Goal: Task Accomplishment & Management: Complete application form

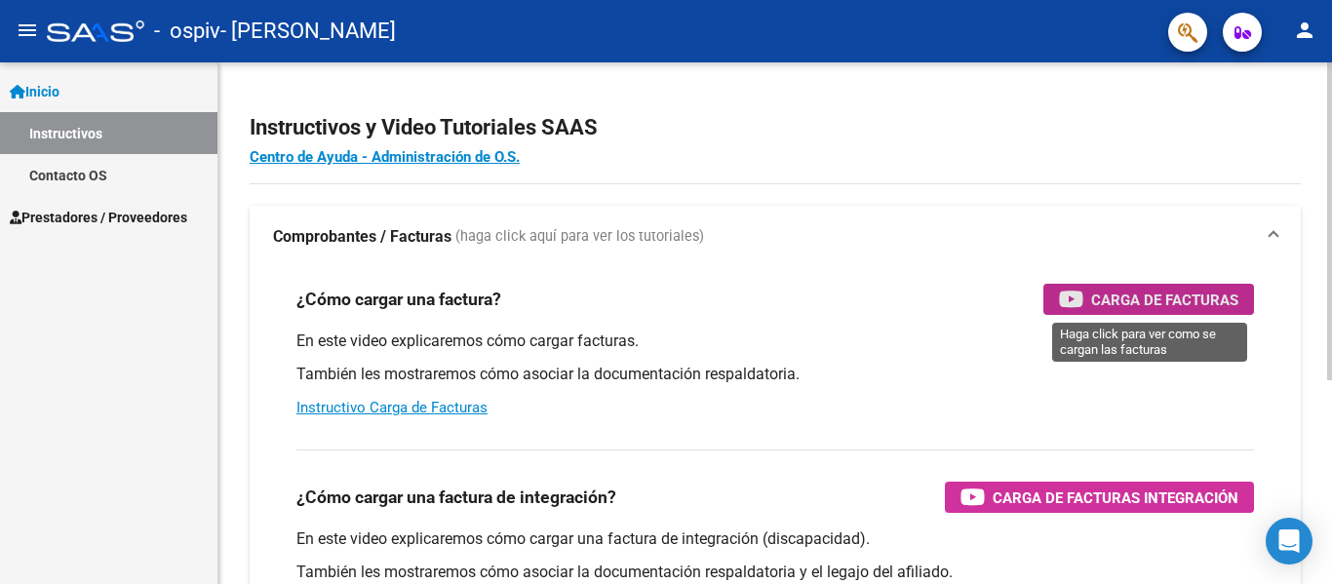
click at [1197, 287] on div "Carga de Facturas" at bounding box center [1148, 299] width 179 height 31
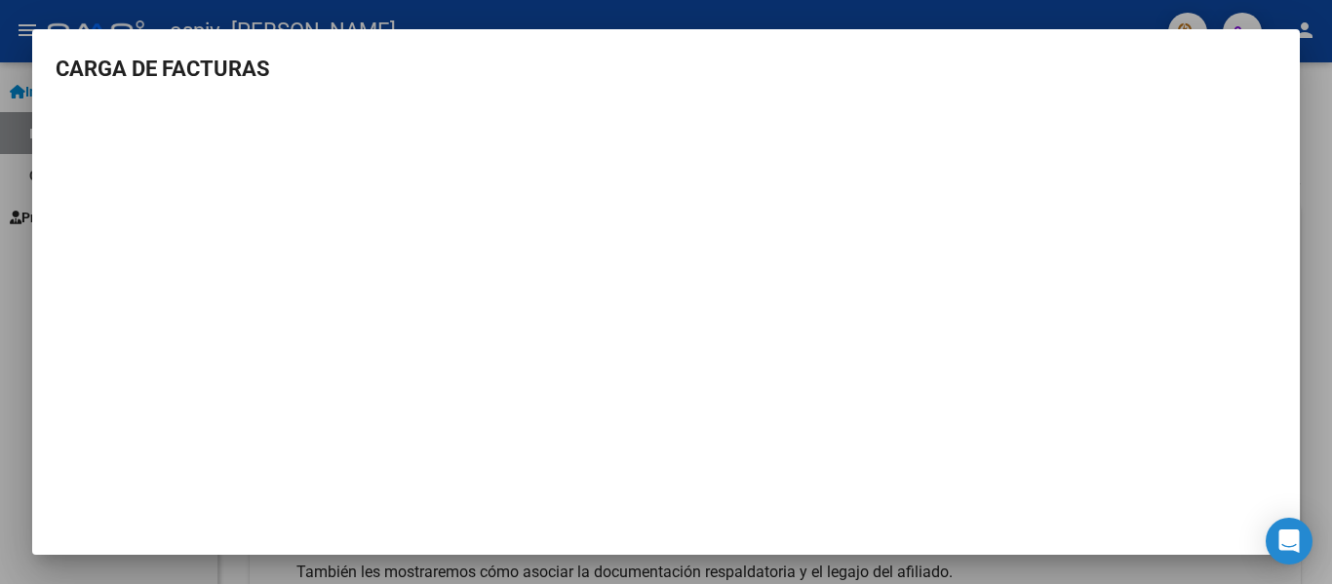
click at [5, 364] on div at bounding box center [666, 292] width 1332 height 584
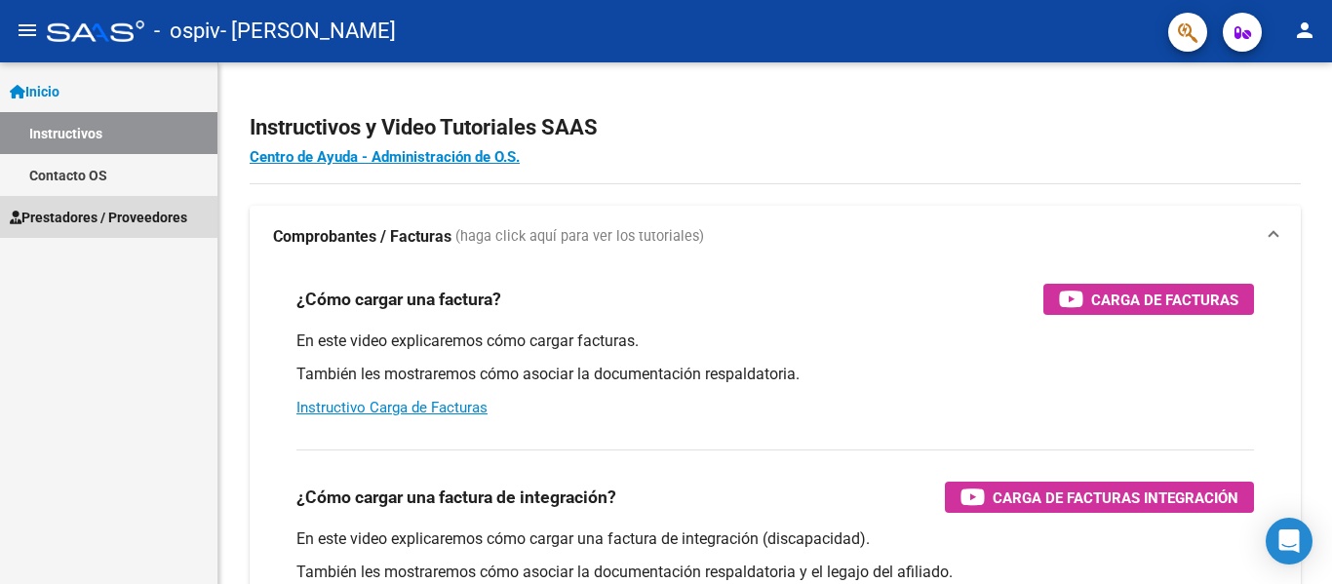
click at [112, 207] on span "Prestadores / Proveedores" at bounding box center [99, 217] width 178 height 21
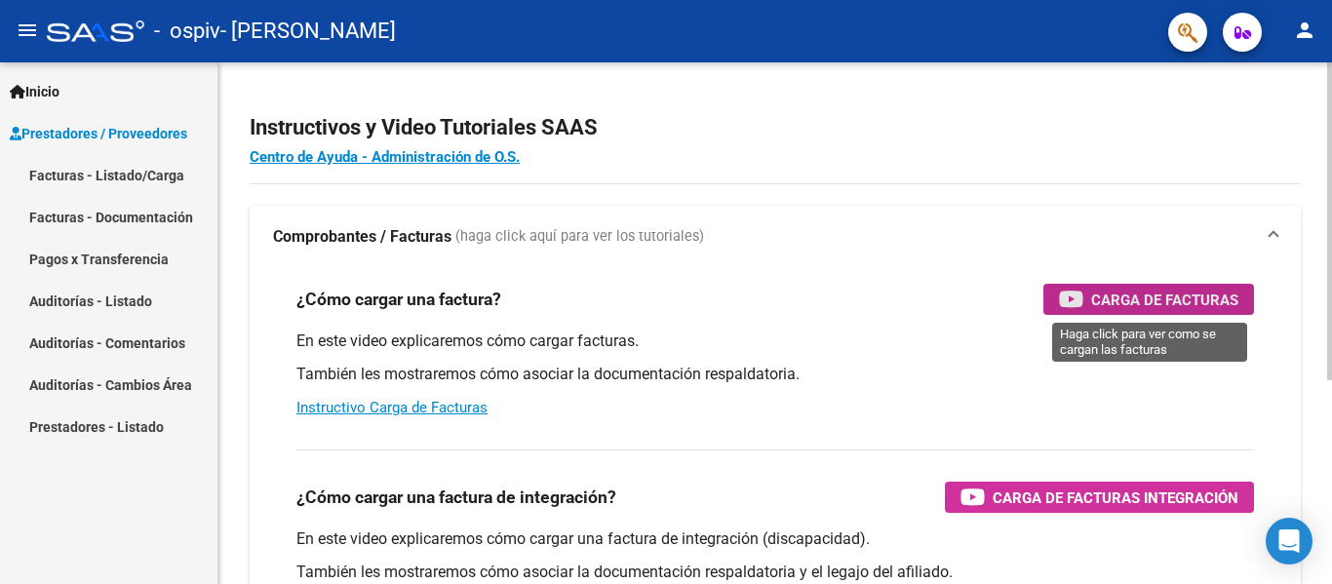
click at [1162, 287] on div "Carga de Facturas" at bounding box center [1148, 299] width 179 height 31
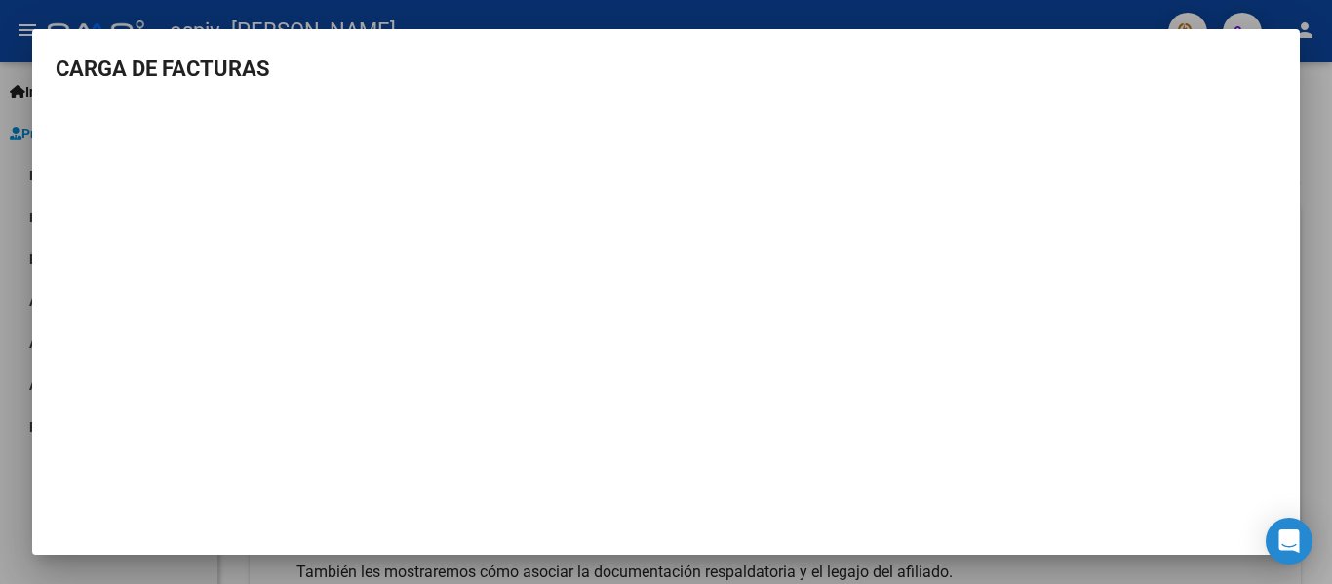
click at [18, 183] on div at bounding box center [666, 292] width 1332 height 584
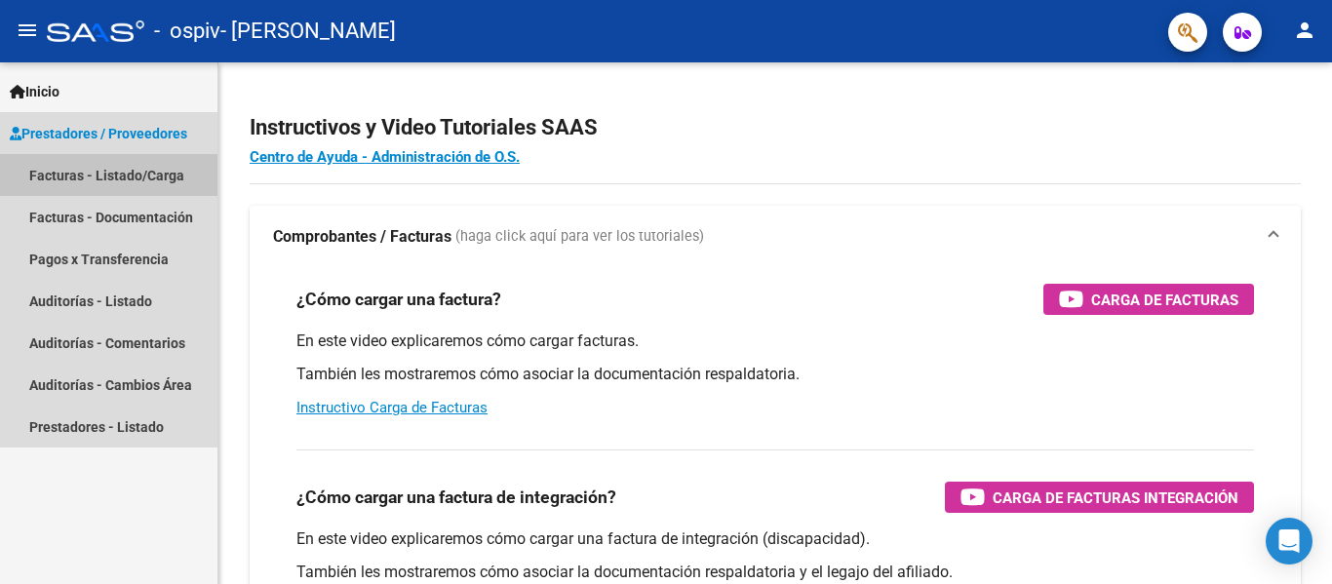
click at [91, 171] on link "Facturas - Listado/Carga" at bounding box center [109, 175] width 218 height 42
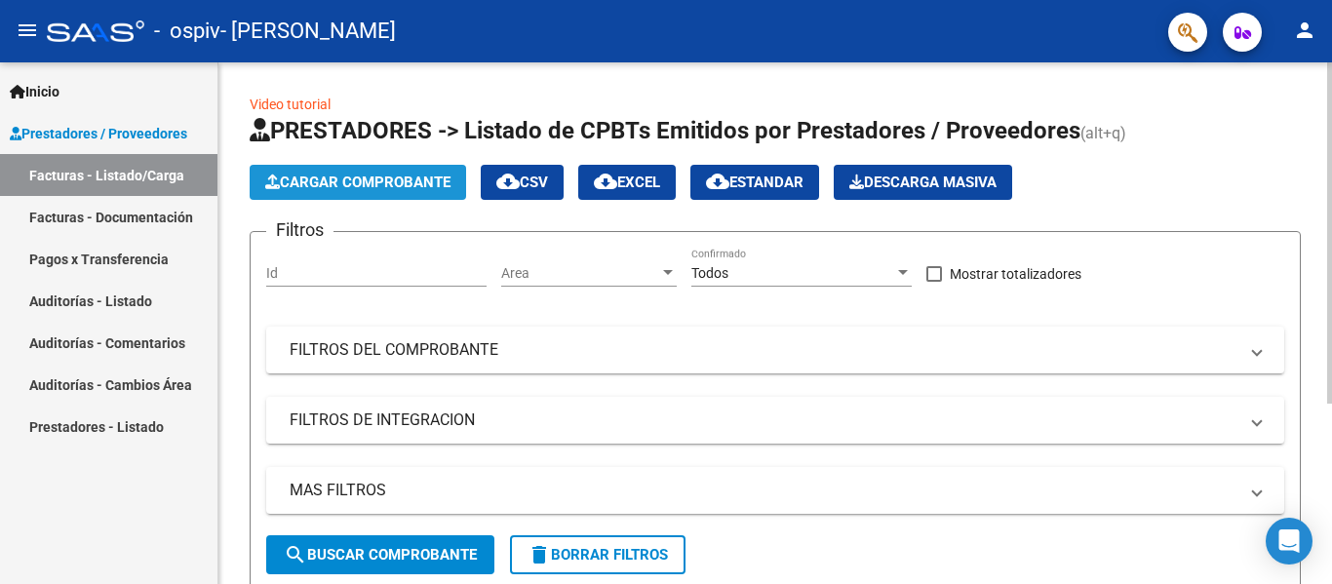
click at [433, 181] on span "Cargar Comprobante" at bounding box center [357, 183] width 185 height 18
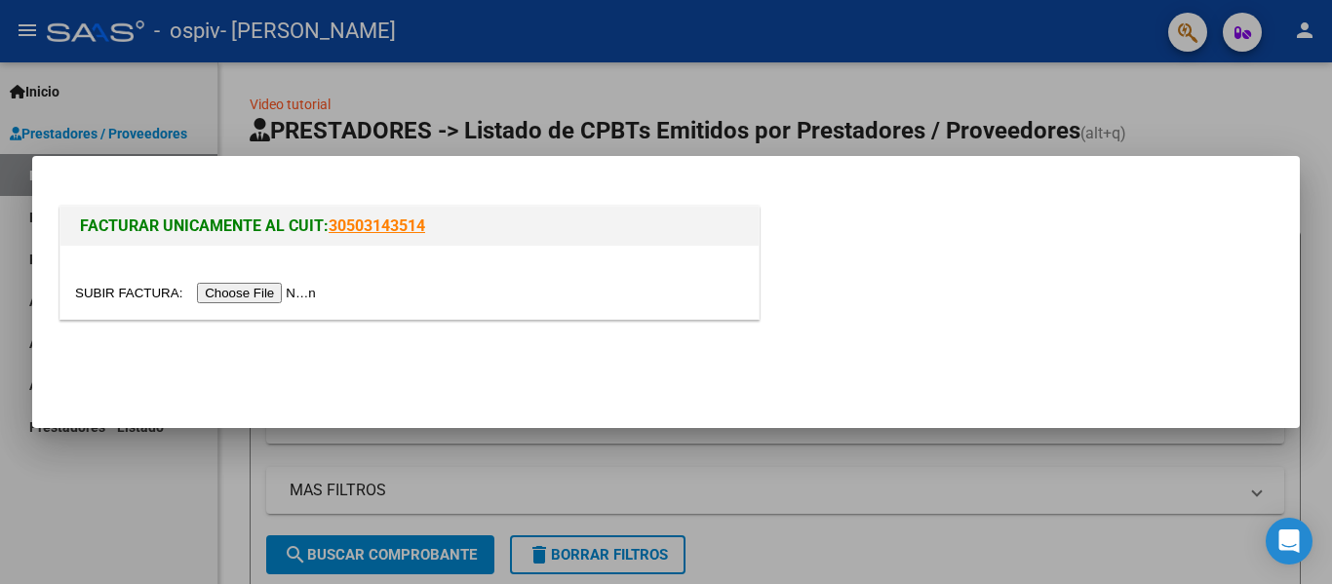
click at [300, 301] on input "file" at bounding box center [198, 293] width 247 height 20
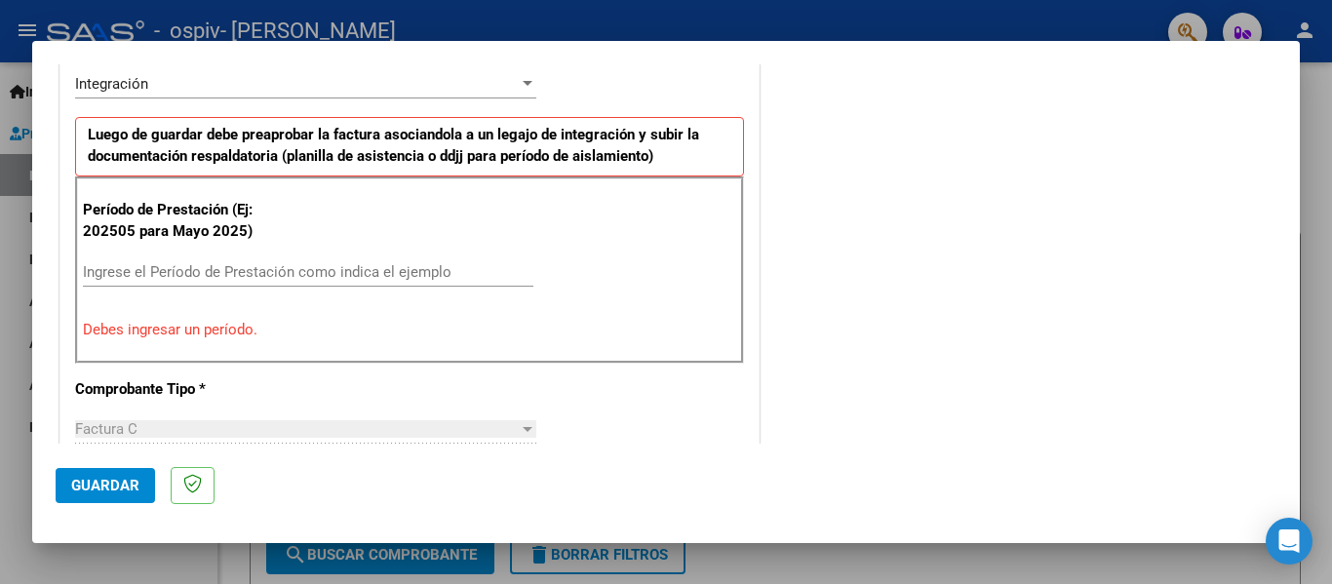
scroll to position [497, 0]
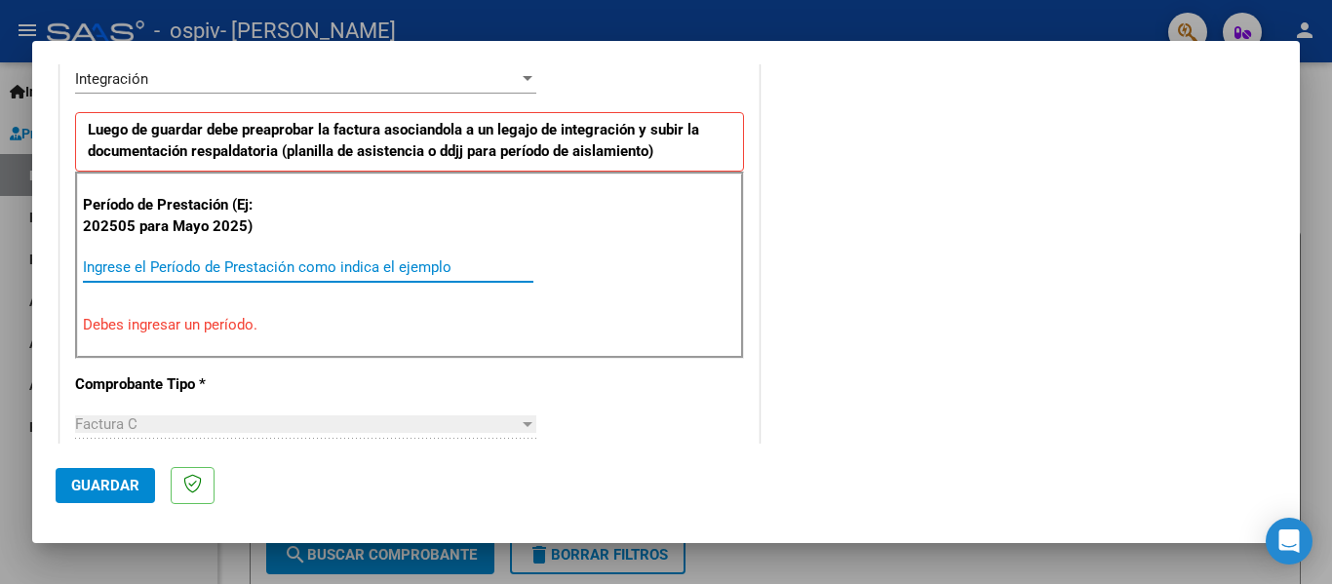
click at [177, 274] on input "Ingrese el Período de Prestación como indica el ejemplo" at bounding box center [308, 267] width 451 height 18
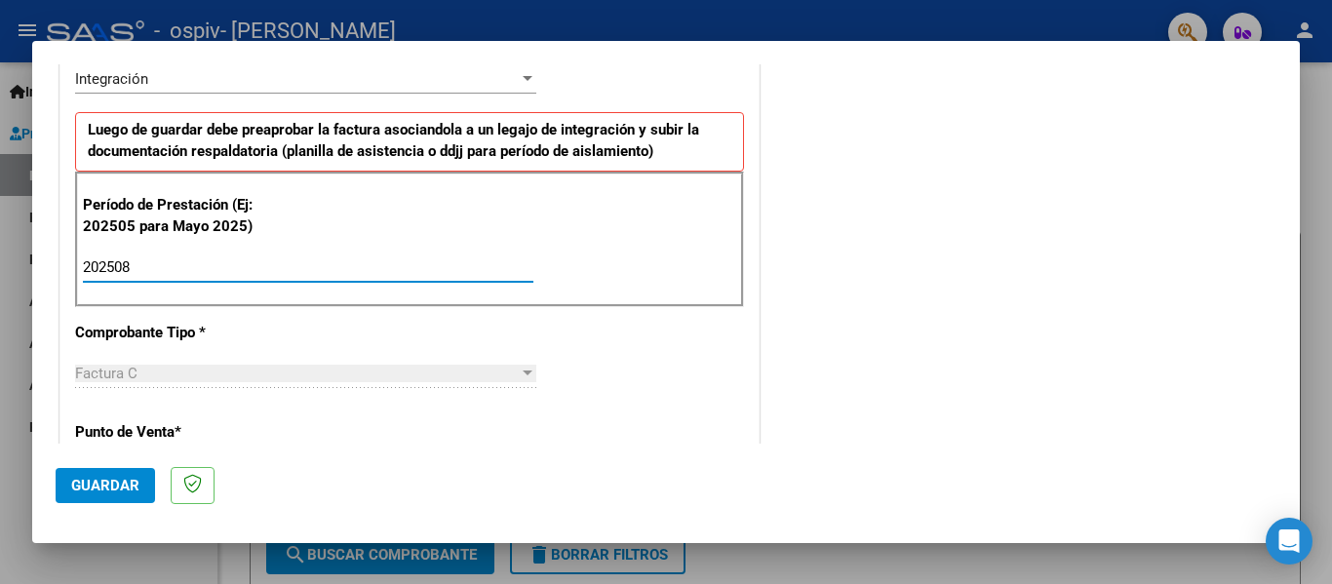
type input "202508"
click at [851, 298] on div "COMENTARIOS Comentarios del Prestador / Gerenciador:" at bounding box center [1020, 436] width 513 height 1695
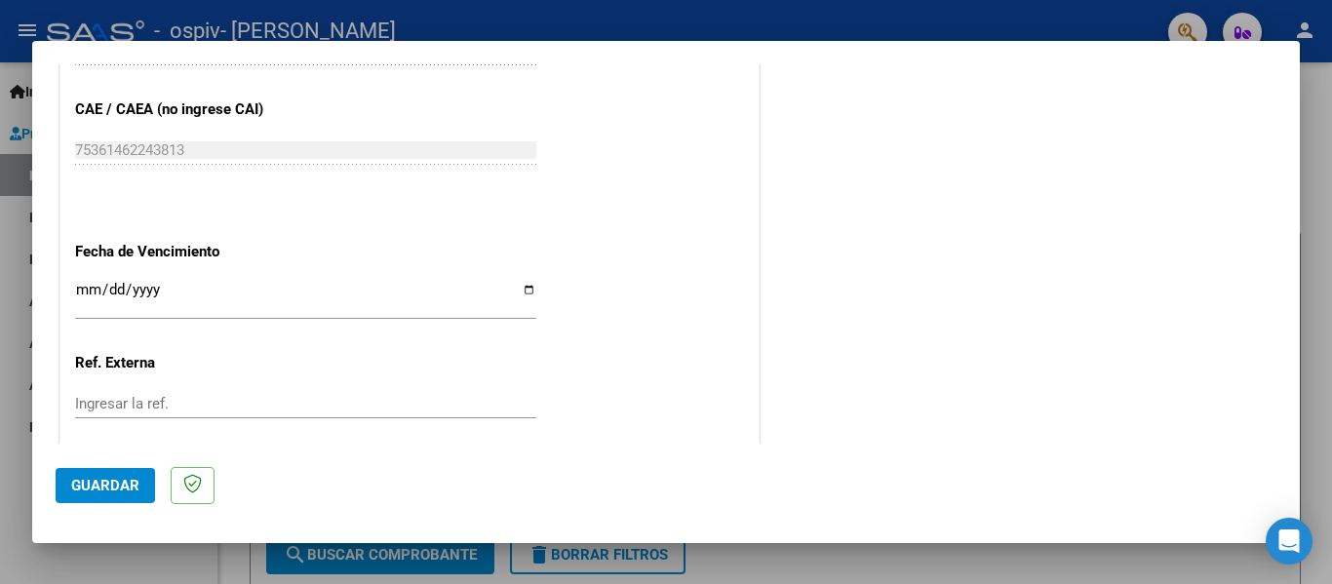
scroll to position [1236, 0]
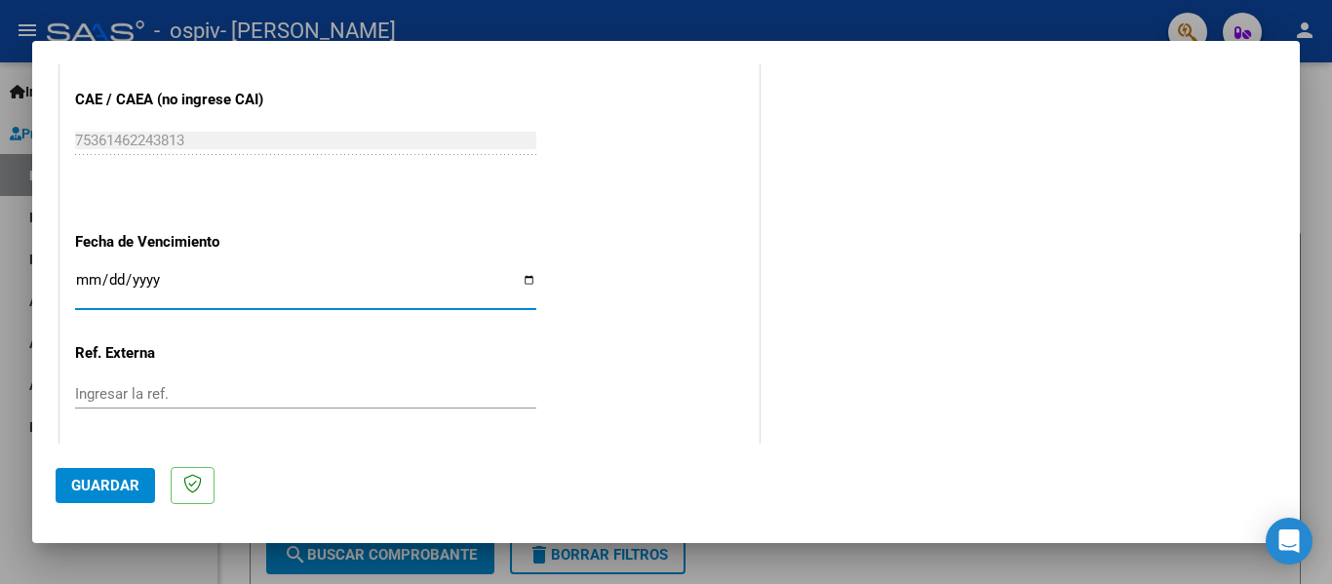
click at [525, 281] on input "Ingresar la fecha" at bounding box center [305, 287] width 461 height 31
type input "[DATE]"
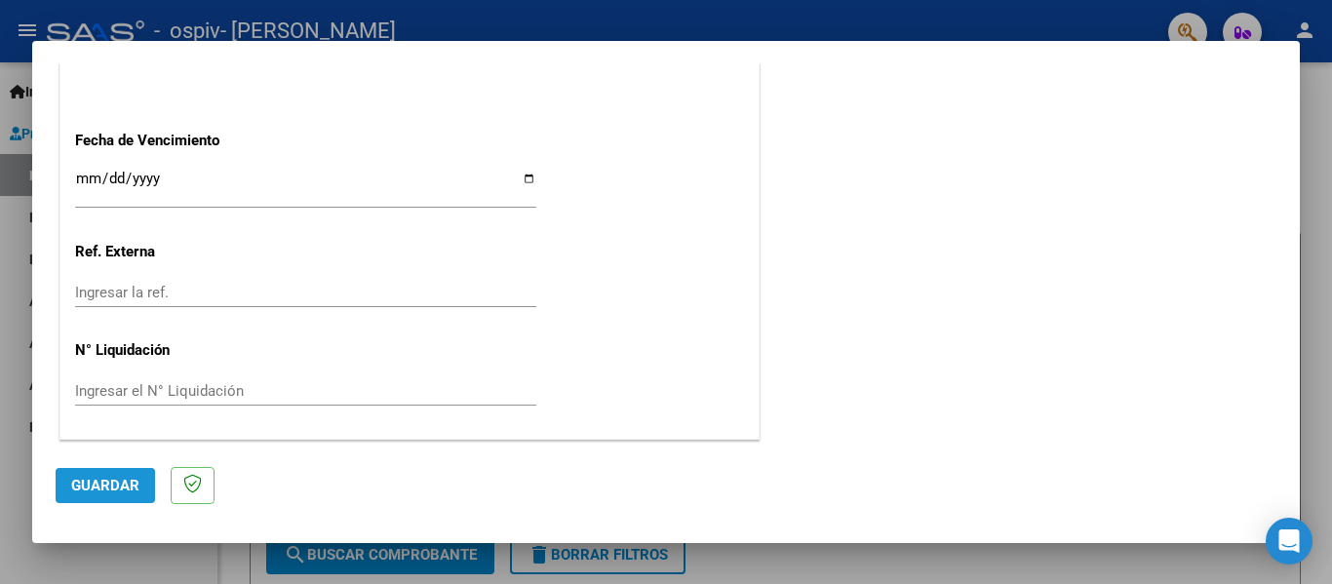
click at [99, 486] on span "Guardar" at bounding box center [105, 486] width 68 height 18
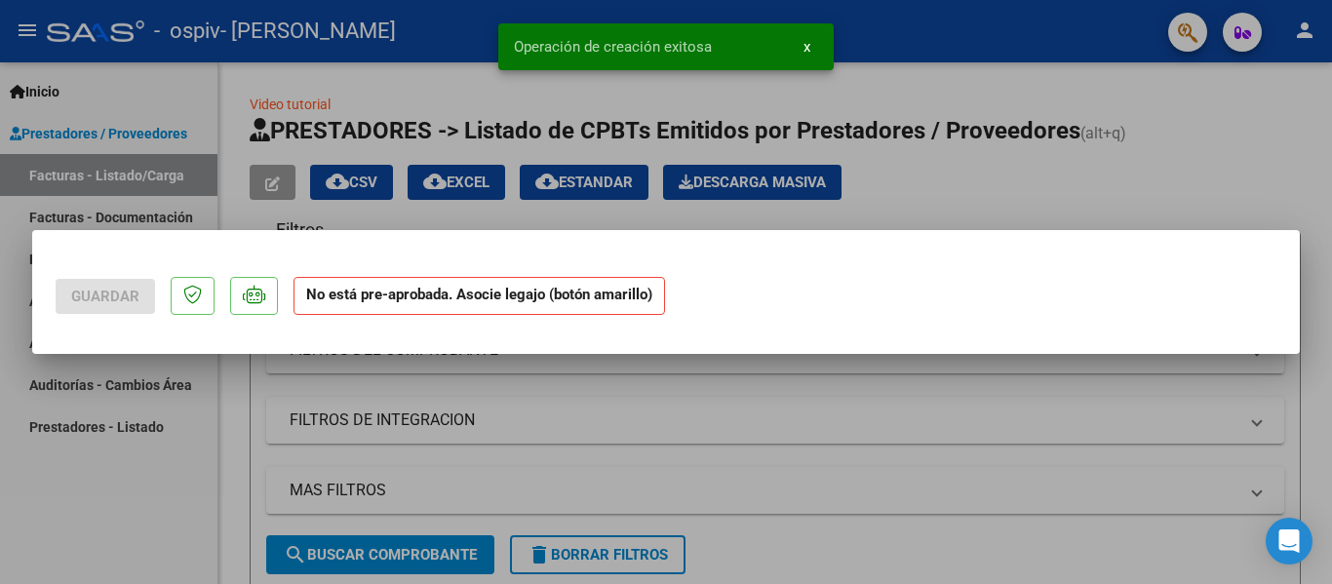
scroll to position [0, 0]
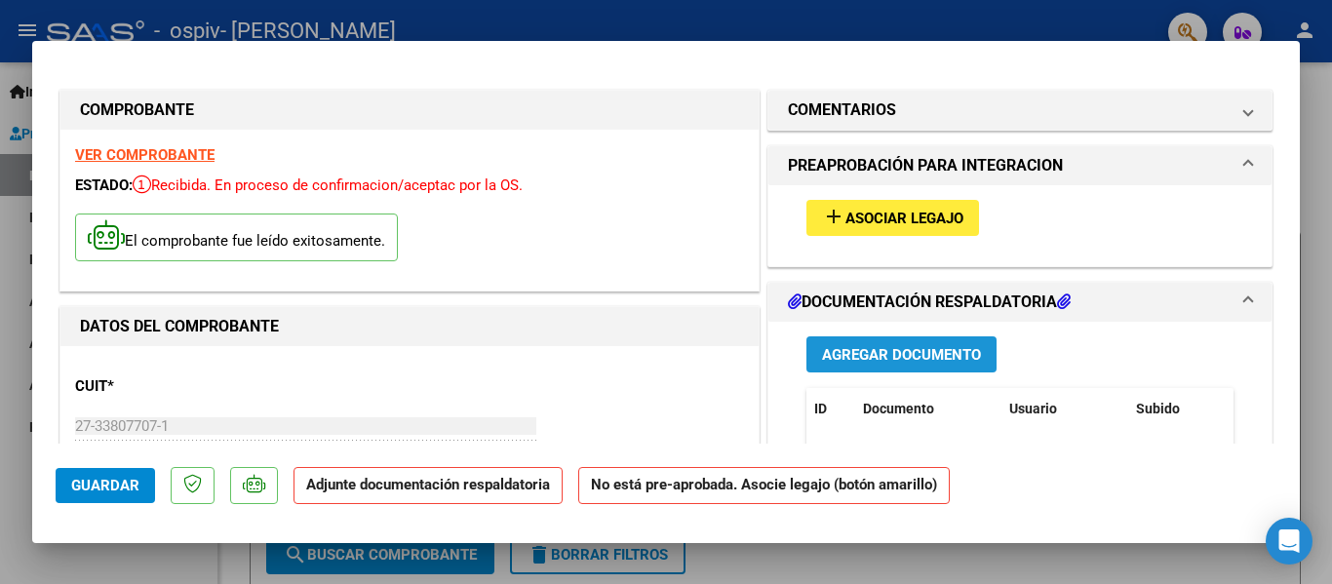
click at [853, 350] on span "Agregar Documento" at bounding box center [901, 355] width 159 height 18
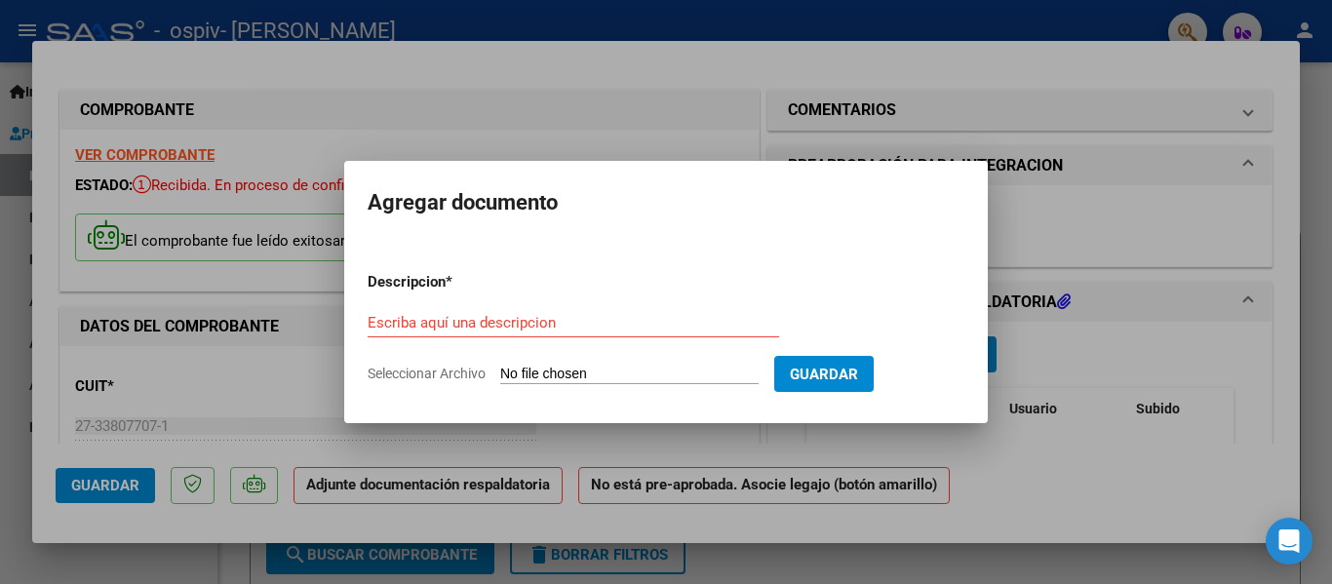
click at [514, 372] on input "Seleccionar Archivo" at bounding box center [629, 375] width 258 height 19
click at [619, 364] on form "Descripcion * Escriba aquí una descripcion Seleccionar Archivo Guardar" at bounding box center [666, 328] width 597 height 142
click at [461, 373] on span "Seleccionar Archivo" at bounding box center [427, 374] width 118 height 16
click at [500, 373] on input "Seleccionar Archivo" at bounding box center [629, 375] width 258 height 19
type input "C:\fakepath\Planilla [PERSON_NAME].pdf"
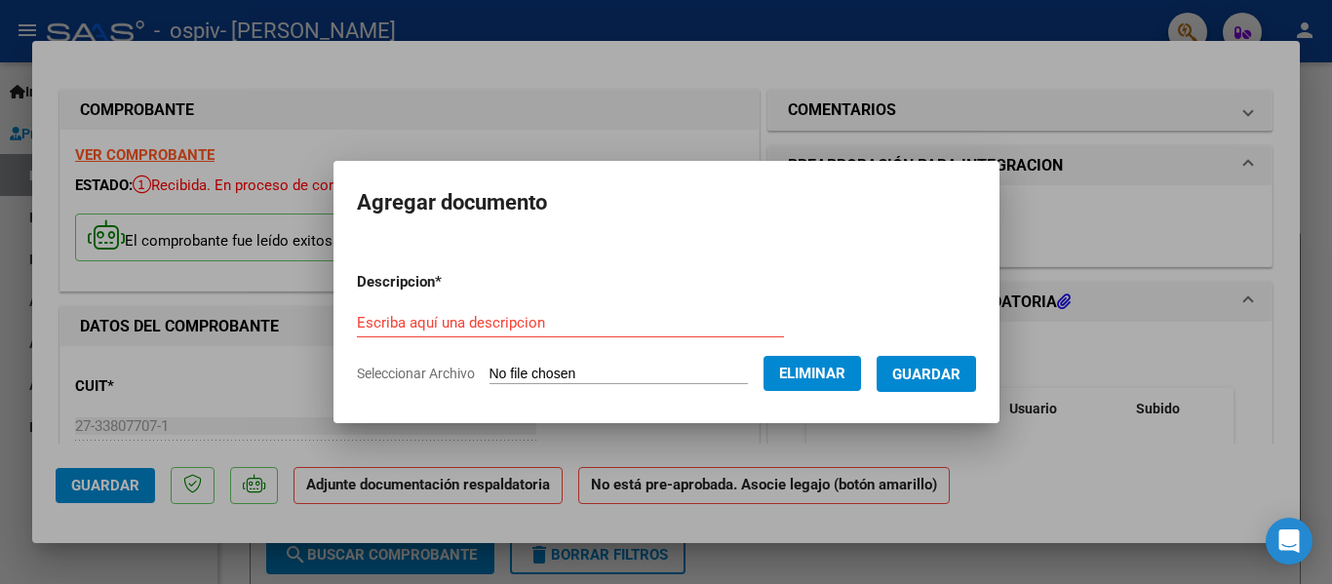
click at [653, 303] on form "Descripcion * Escriba aquí una descripcion Seleccionar Archivo Eliminar Guardar" at bounding box center [666, 328] width 619 height 142
click at [516, 318] on input "Escriba aquí una descripcion" at bounding box center [570, 323] width 427 height 18
type input "Planilla asistencia"
click at [955, 374] on span "Guardar" at bounding box center [927, 375] width 68 height 18
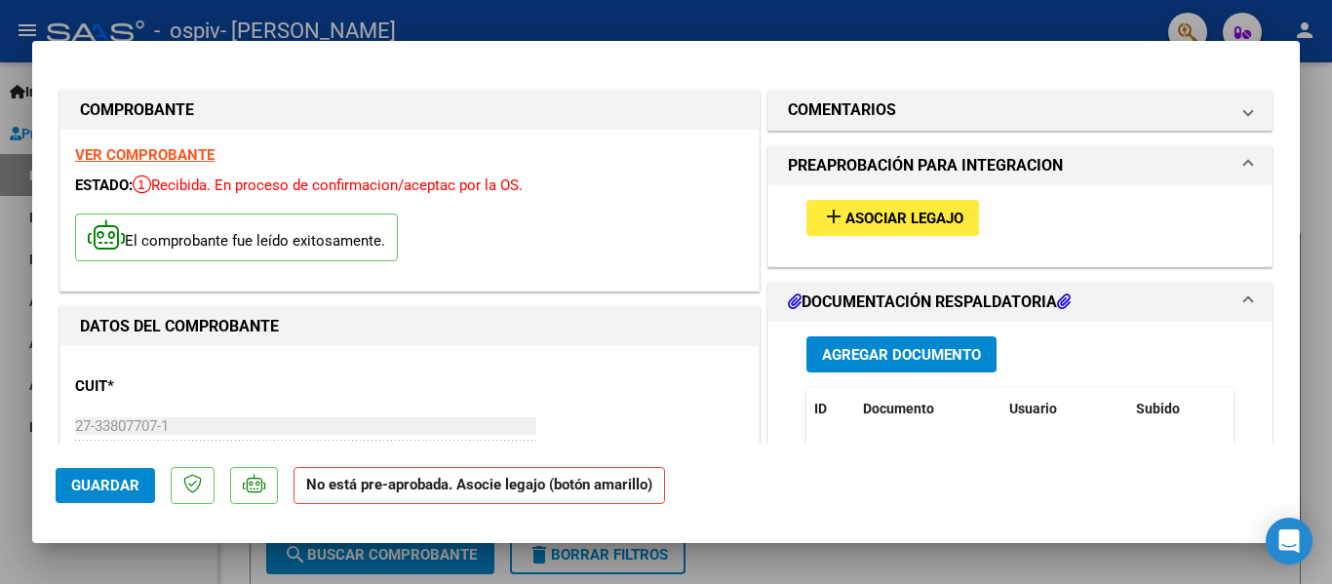
drag, startPoint x: 1302, startPoint y: 135, endPoint x: 1292, endPoint y: 111, distance: 25.4
click at [1292, 111] on div "COMPROBANTE VER COMPROBANTE ESTADO: Recibida. En proceso de confirmacion/acepta…" at bounding box center [666, 292] width 1332 height 584
click at [882, 216] on span "Asociar Legajo" at bounding box center [905, 219] width 118 height 18
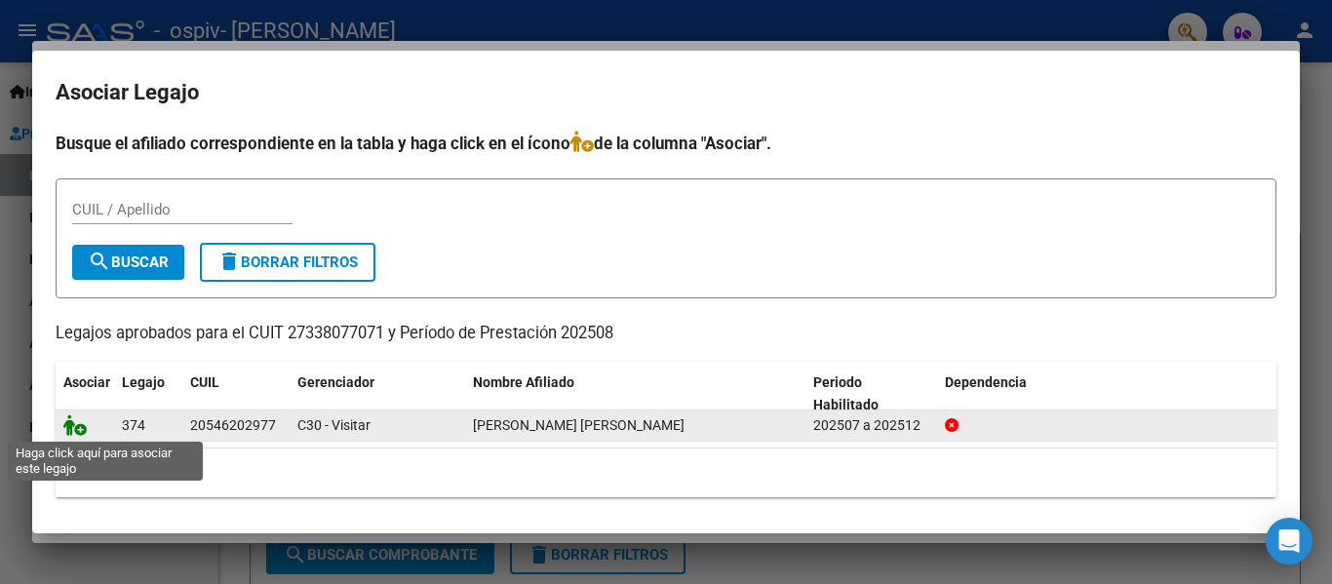
click at [79, 431] on icon at bounding box center [74, 425] width 23 height 21
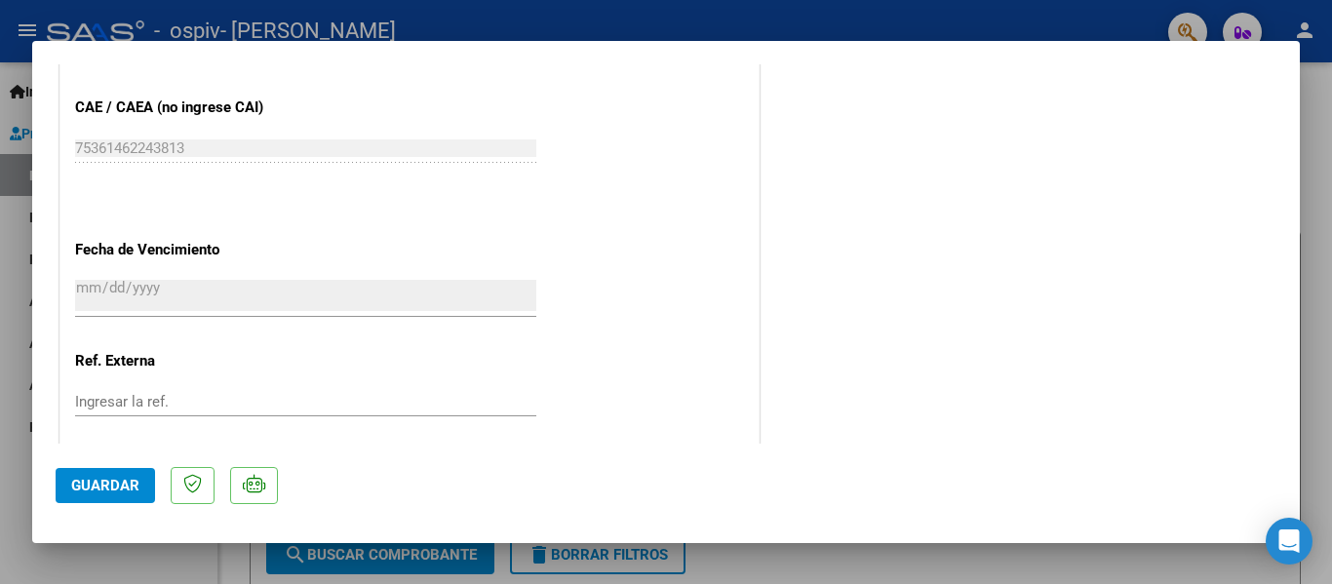
scroll to position [1367, 0]
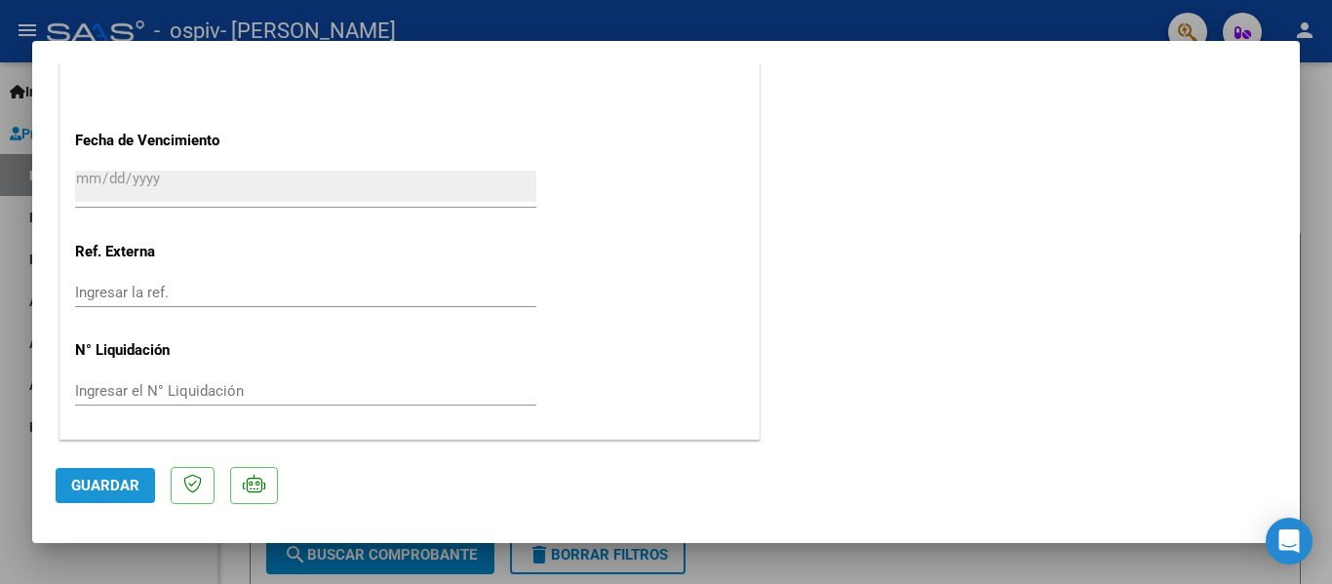
click at [128, 477] on span "Guardar" at bounding box center [105, 486] width 68 height 18
